Goal: Task Accomplishment & Management: Manage account settings

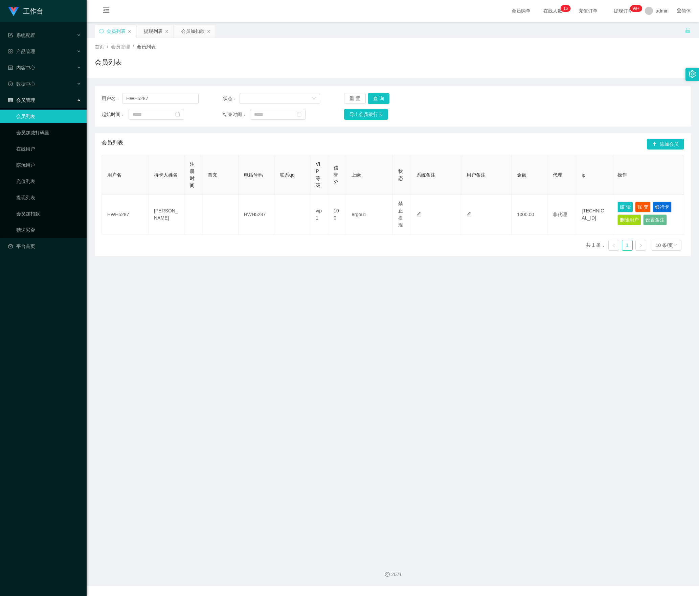
click at [30, 106] on section "工作台 系统配置 产品管理 内容中心 数据中心 会员管理 会员列表 会员加减打码量 在线用户 陪玩用户 充值列表 提现列表 会员加扣款 赠送彩金 平台首页 保…" at bounding box center [349, 293] width 699 height 586
type input "hau"
drag, startPoint x: 384, startPoint y: 98, endPoint x: 427, endPoint y: 137, distance: 58.4
click at [384, 98] on button "查 询" at bounding box center [379, 98] width 22 height 11
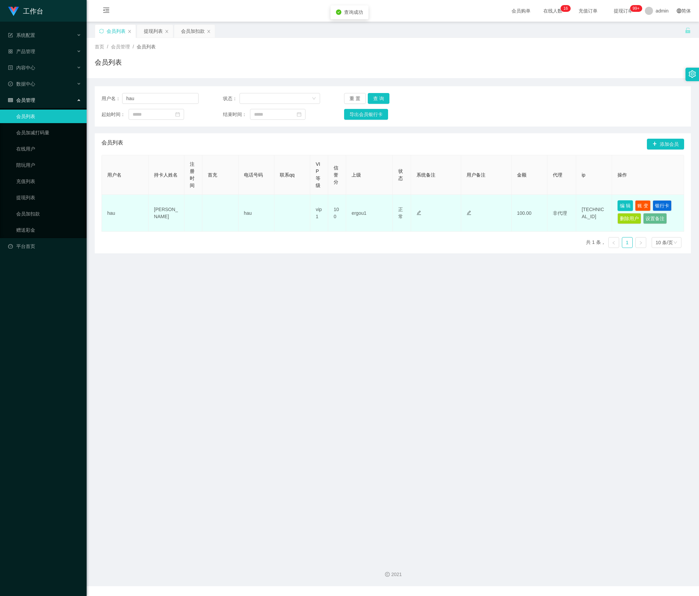
click at [617, 206] on button "编 辑" at bounding box center [625, 205] width 16 height 11
type input "hau"
type input "[PERSON_NAME]"
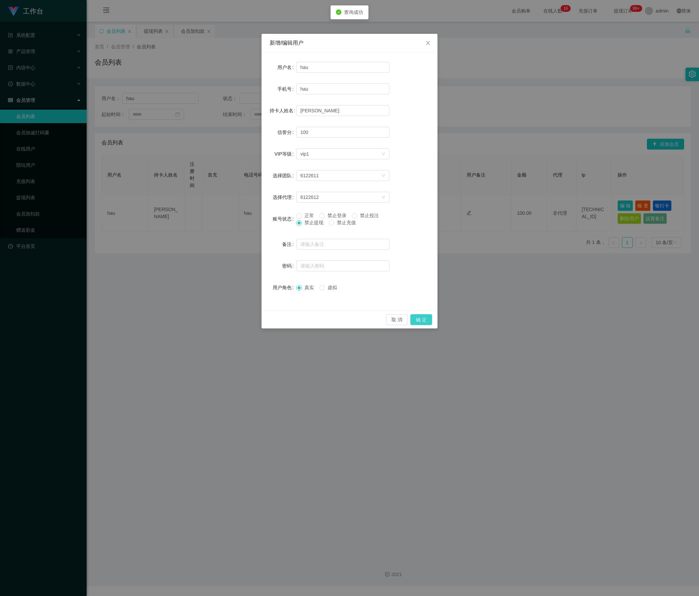
click at [423, 321] on button "确 定" at bounding box center [421, 319] width 22 height 11
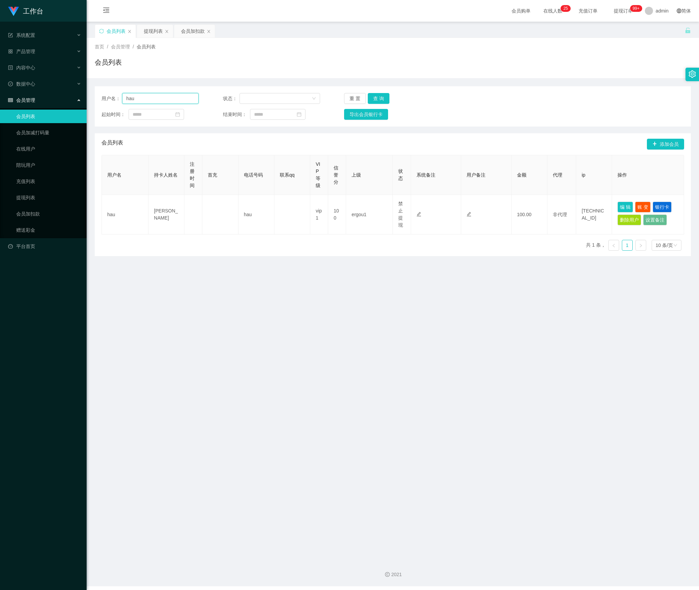
drag, startPoint x: 166, startPoint y: 98, endPoint x: 71, endPoint y: 109, distance: 95.3
click at [71, 109] on section "工作台 系统配置 产品管理 内容中心 数据中心 会员管理 会员列表 会员加减打码量 在线用户 陪玩用户 充值列表 提现列表 会员加扣款 赠送彩金 平台首页 保…" at bounding box center [349, 293] width 699 height 586
paste input "LIZI132"
click at [377, 100] on button "查 询" at bounding box center [379, 98] width 22 height 11
click at [162, 95] on input "LIZI132" at bounding box center [160, 98] width 76 height 11
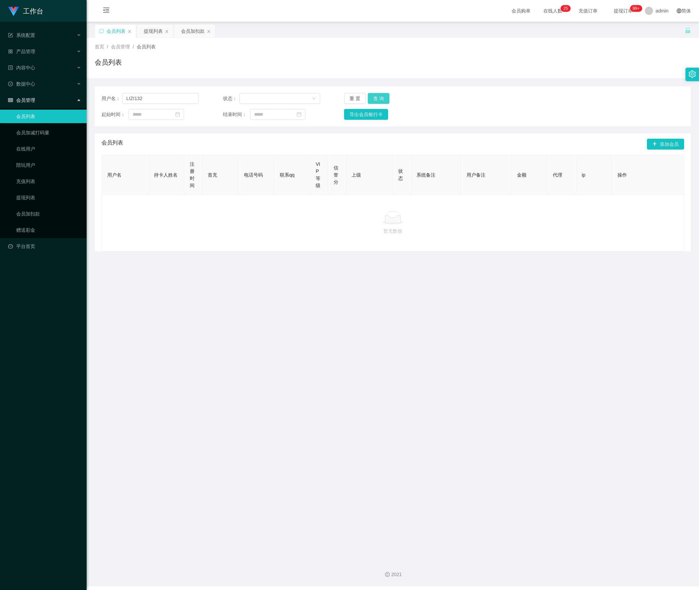
click at [377, 101] on button "查 询" at bounding box center [379, 98] width 22 height 11
click at [377, 100] on button "查 询" at bounding box center [379, 98] width 22 height 11
drag, startPoint x: 174, startPoint y: 99, endPoint x: 85, endPoint y: 95, distance: 88.7
click at [85, 95] on section "工作台 系统配置 产品管理 内容中心 数据中心 会员管理 会员列表 会员加减打码量 在线用户 陪玩用户 充值列表 提现列表 会员加扣款 赠送彩金 平台首页 保…" at bounding box center [349, 293] width 699 height 586
click at [370, 99] on button "查 询" at bounding box center [379, 98] width 22 height 11
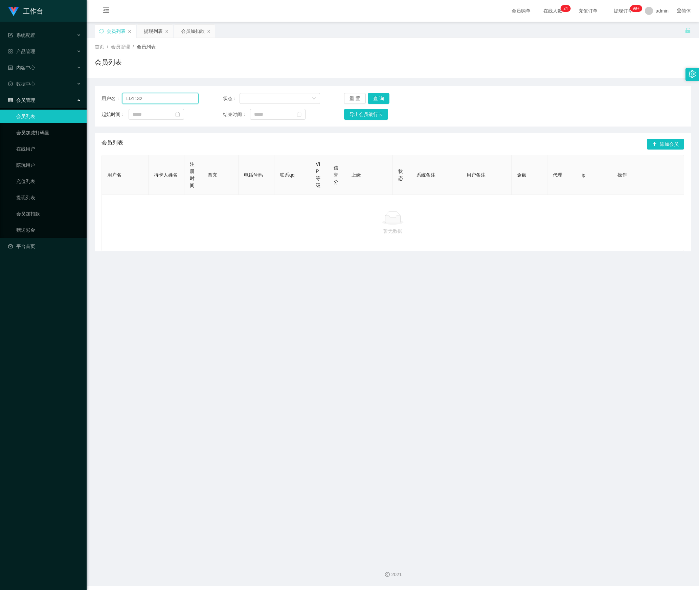
drag, startPoint x: 94, startPoint y: 97, endPoint x: 72, endPoint y: 101, distance: 22.0
click at [73, 99] on section "工作台 系统配置 产品管理 内容中心 数据中心 会员管理 会员列表 会员加减打码量 在线用户 陪玩用户 充值列表 提现列表 会员加扣款 赠送彩金 平台首页 保…" at bounding box center [349, 293] width 699 height 586
paste input "23"
type input "LIZI123"
drag, startPoint x: 378, startPoint y: 98, endPoint x: 383, endPoint y: 100, distance: 5.2
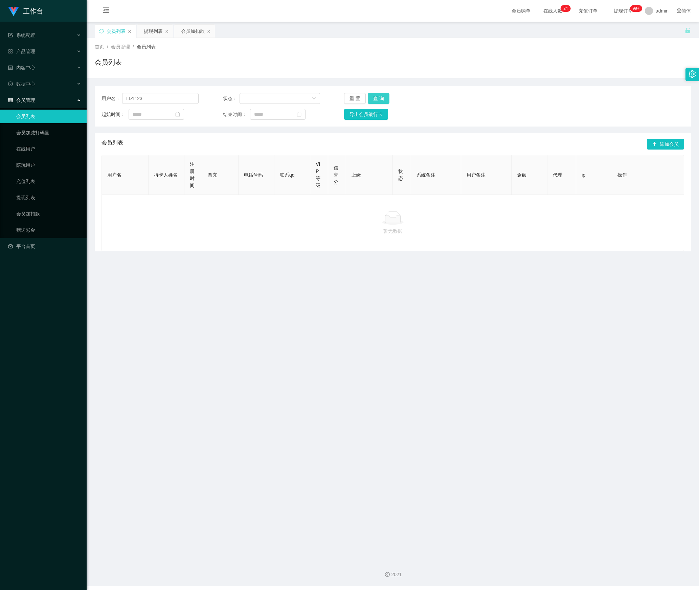
click at [378, 98] on button "查 询" at bounding box center [379, 98] width 22 height 11
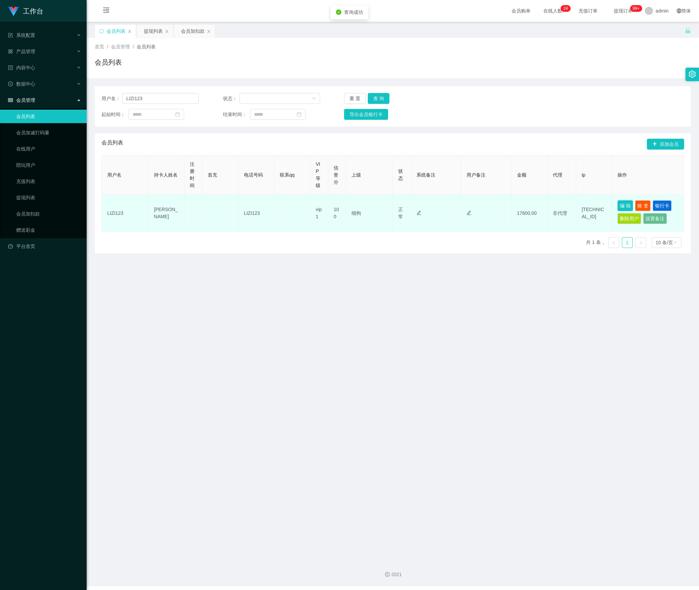
click at [625, 206] on button "编 辑" at bounding box center [625, 205] width 16 height 11
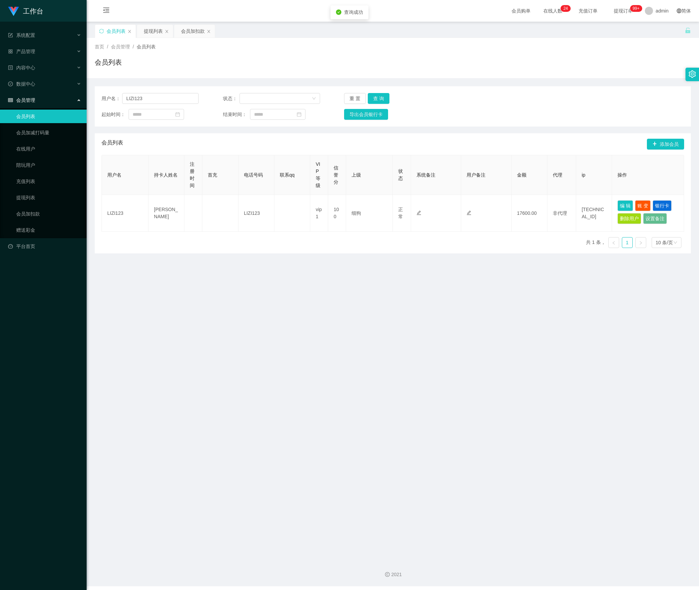
type input "LIZI123"
type input "[PERSON_NAME]"
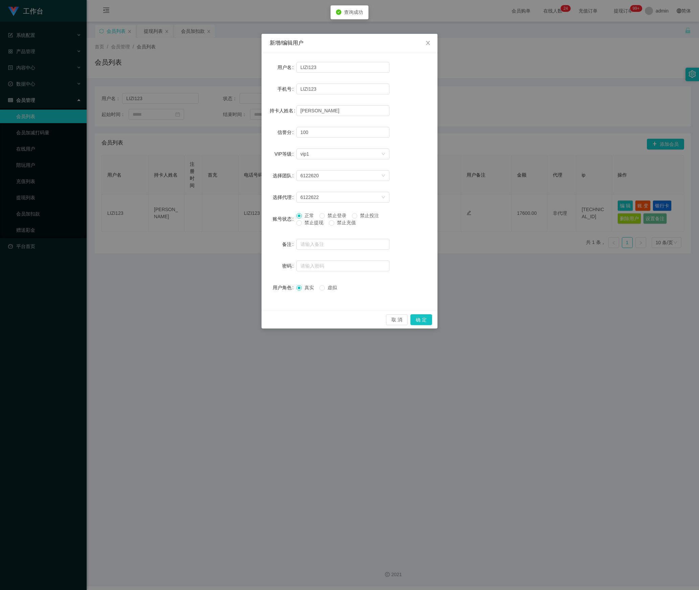
click at [310, 222] on span "禁止提现" at bounding box center [314, 222] width 24 height 5
click at [421, 320] on button "确 定" at bounding box center [421, 319] width 22 height 11
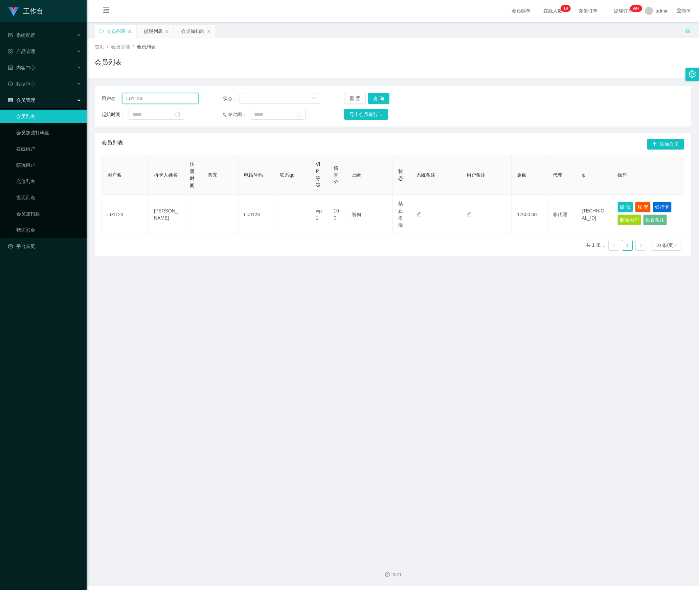
drag, startPoint x: 172, startPoint y: 98, endPoint x: 10, endPoint y: 90, distance: 161.9
click at [10, 90] on section "工作台 系统配置 产品管理 内容中心 数据中心 会员管理 会员列表 会员加减打码量 在线用户 陪玩用户 充值列表 提现列表 会员加扣款 赠送彩金 平台首页 保…" at bounding box center [349, 293] width 699 height 586
paste input "96308684"
type input "96308684"
click at [385, 99] on button "查 询" at bounding box center [379, 98] width 22 height 11
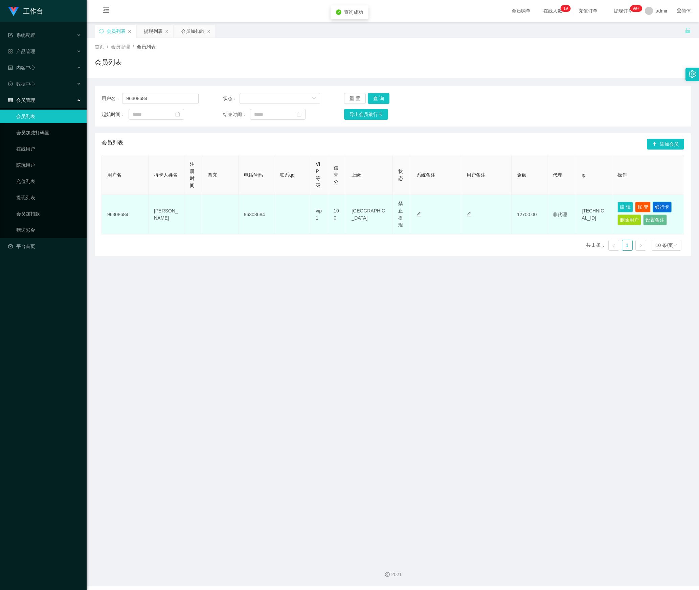
click at [662, 206] on button "银行卡" at bounding box center [661, 207] width 19 height 11
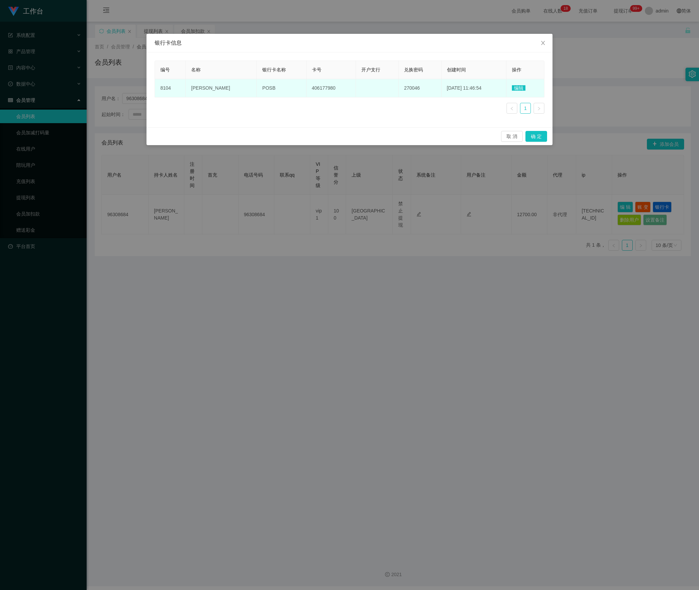
click at [520, 90] on span "编辑" at bounding box center [519, 87] width 14 height 5
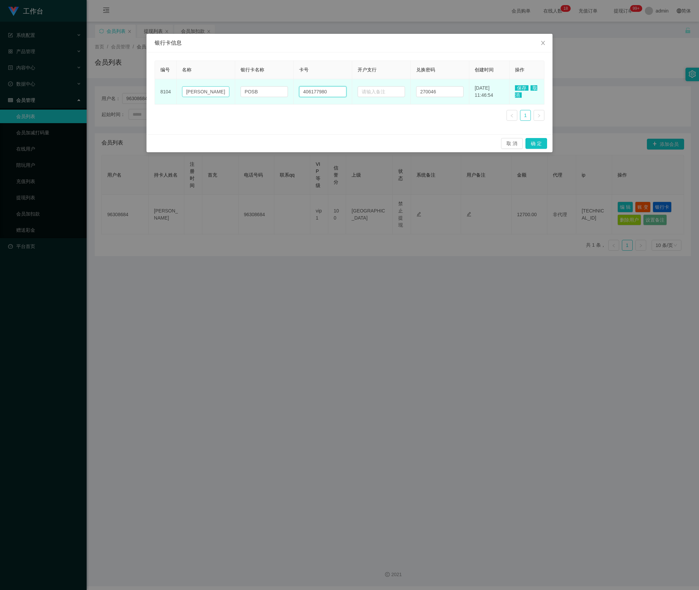
drag, startPoint x: 331, startPoint y: 91, endPoint x: 215, endPoint y: 91, distance: 115.7
click at [215, 91] on tr "8104 [PERSON_NAME] POSB 406177980 270046 [DATE] 11:46:54 保存 取消" at bounding box center [349, 91] width 389 height 25
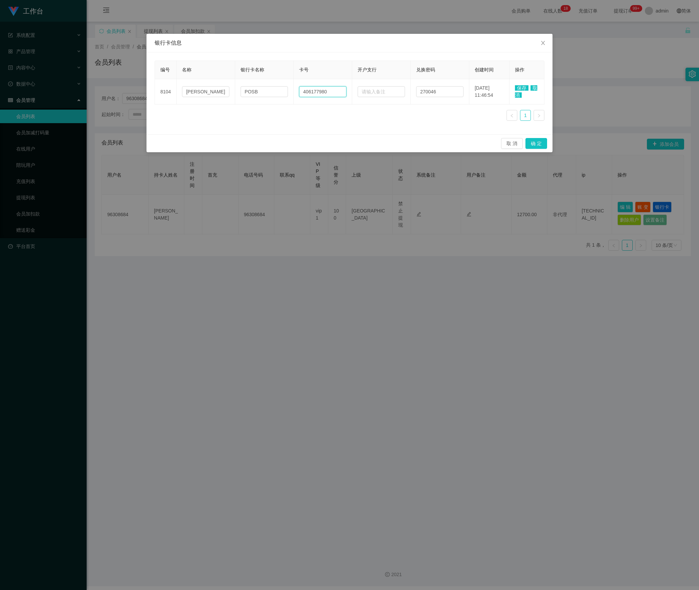
paste input "[PHONE_NUMBER]"
type input "[PHONE_NUMBER]"
click at [523, 88] on span "保存" at bounding box center [522, 87] width 14 height 5
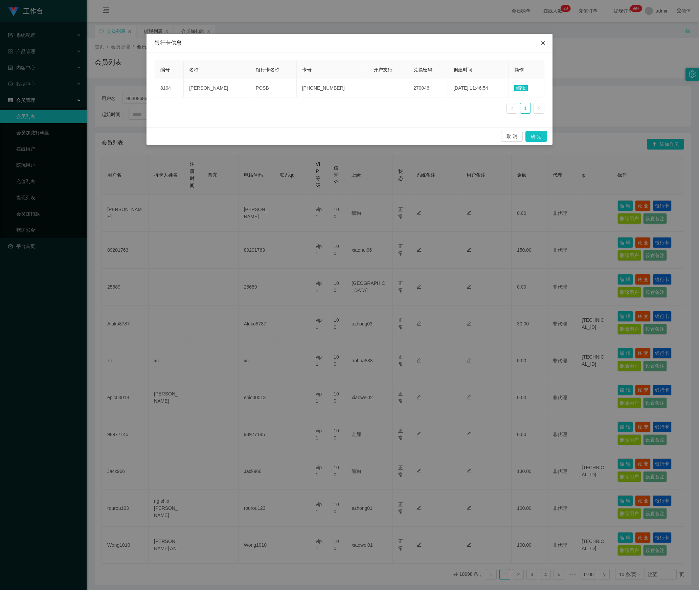
click at [542, 42] on icon "图标: close" at bounding box center [542, 42] width 5 height 5
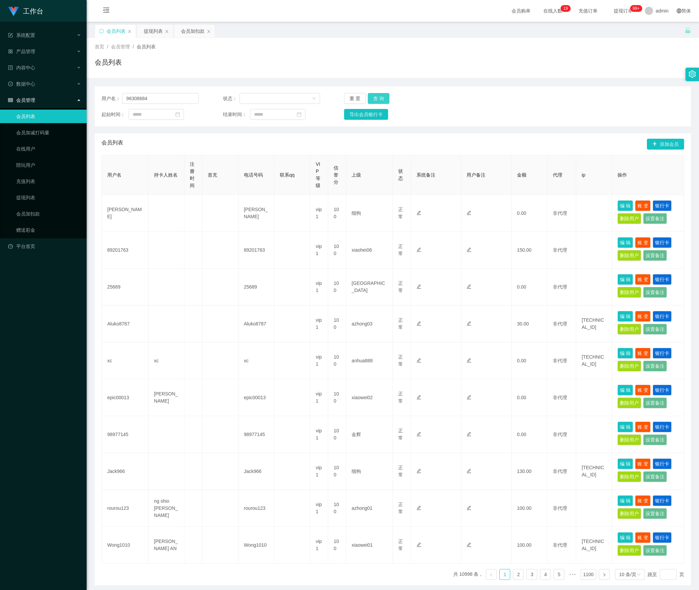
click at [376, 102] on button "查 询" at bounding box center [379, 98] width 22 height 11
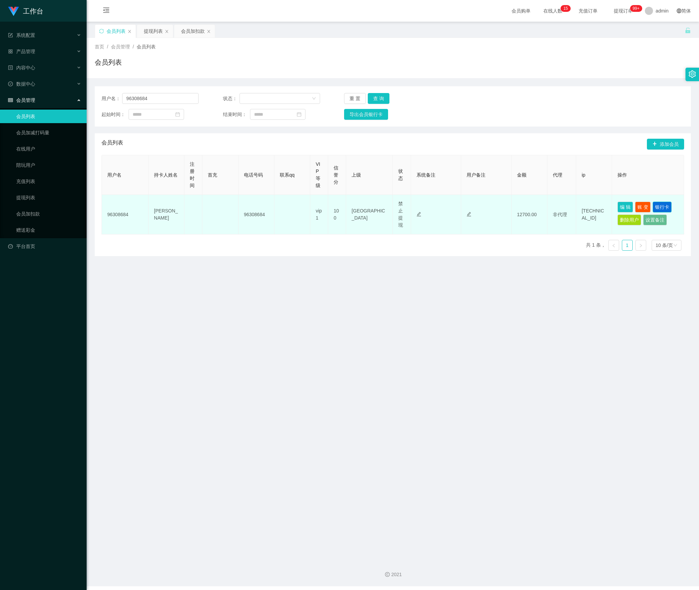
click at [664, 207] on button "银行卡" at bounding box center [661, 207] width 19 height 11
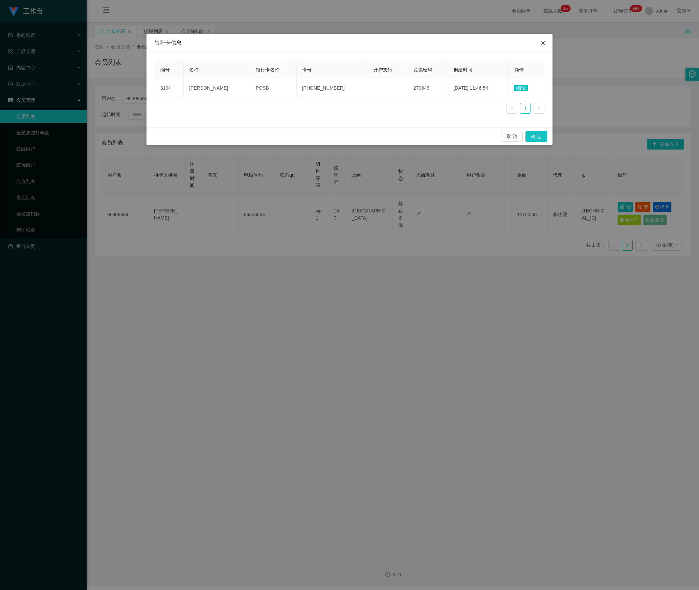
click at [545, 45] on icon "图标: close" at bounding box center [542, 42] width 5 height 5
